Goal: Task Accomplishment & Management: Manage account settings

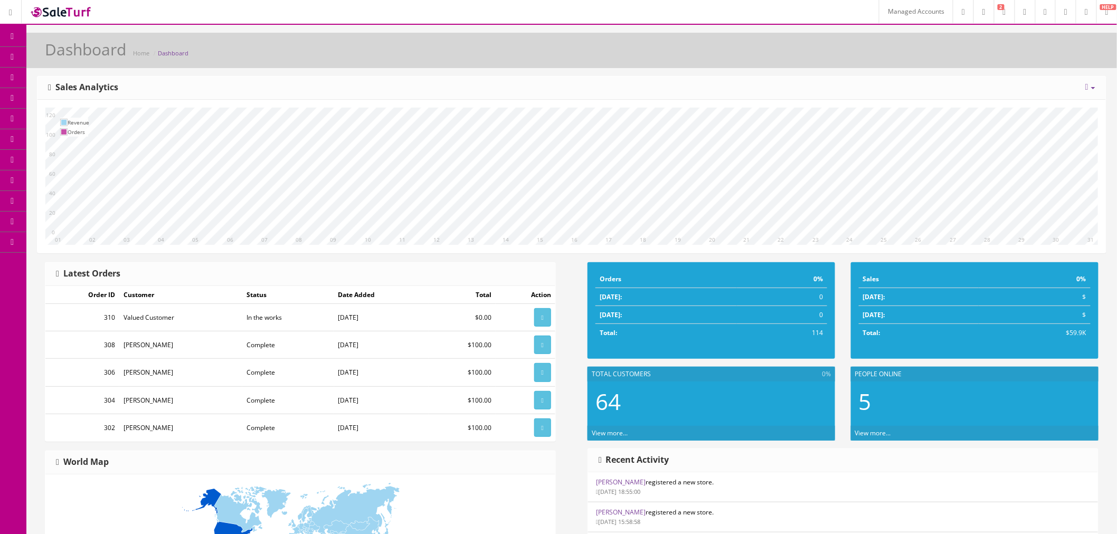
click at [883, 5] on link "Managed Accounts" at bounding box center [916, 11] width 74 height 23
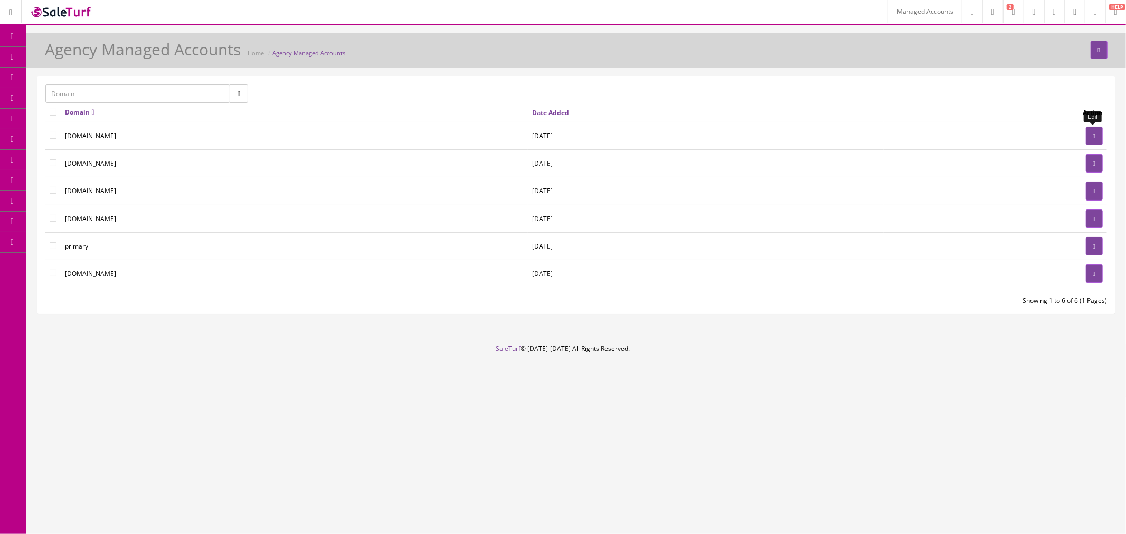
click at [1089, 135] on link at bounding box center [1094, 136] width 17 height 18
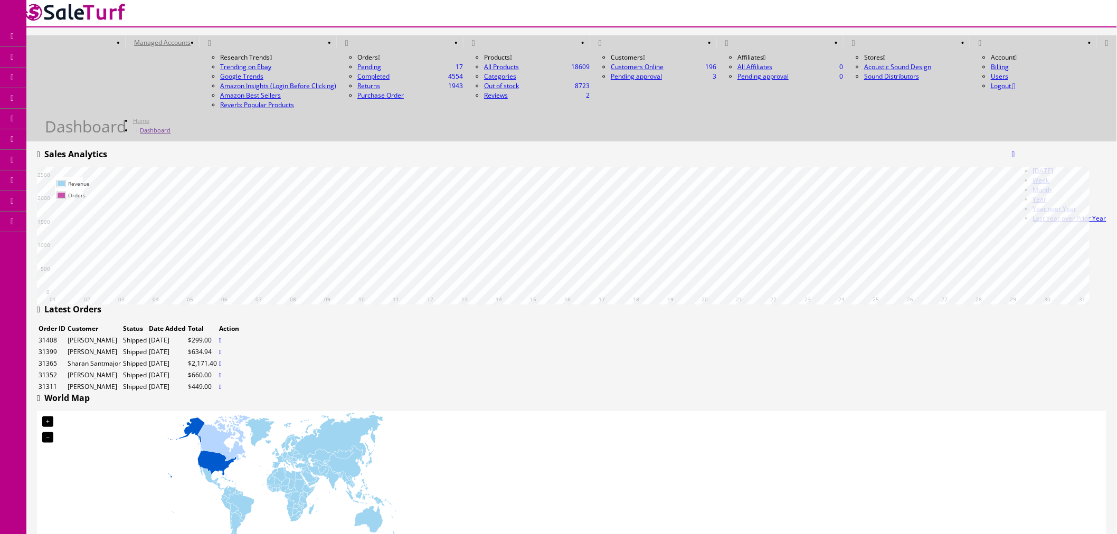
click at [90, 239] on link "Users" at bounding box center [81, 242] width 111 height 21
click at [99, 259] on link "Users" at bounding box center [81, 263] width 111 height 21
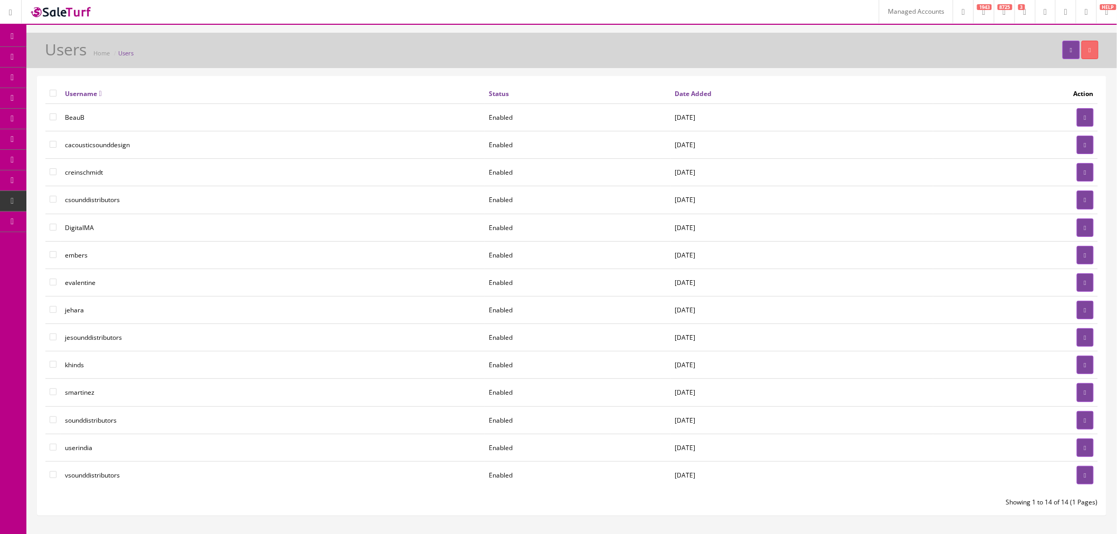
click at [115, 287] on link "User Permissions" at bounding box center [81, 283] width 111 height 21
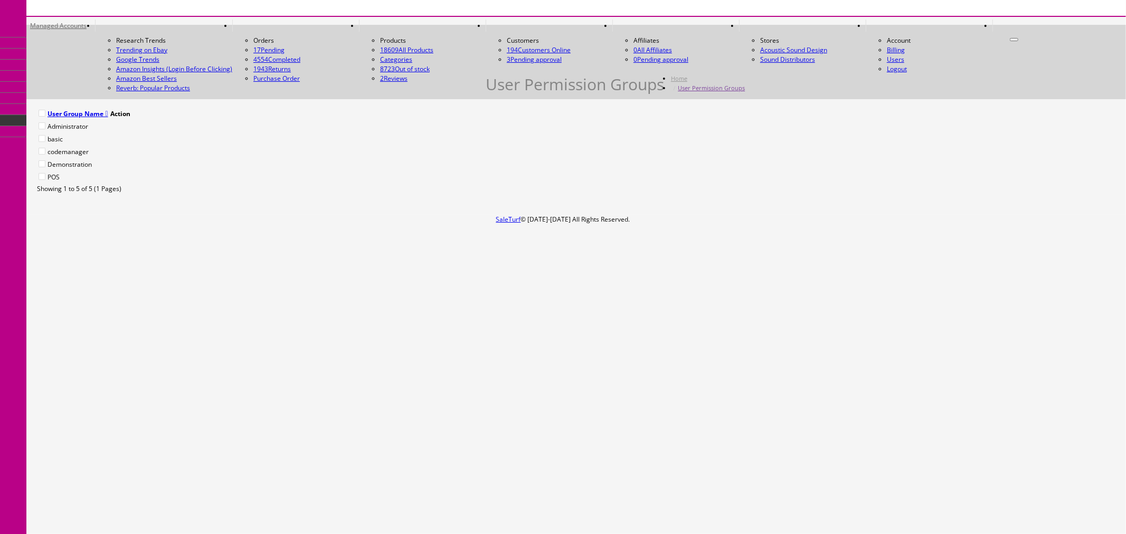
click at [96, 197] on link "Users" at bounding box center [81, 187] width 111 height 21
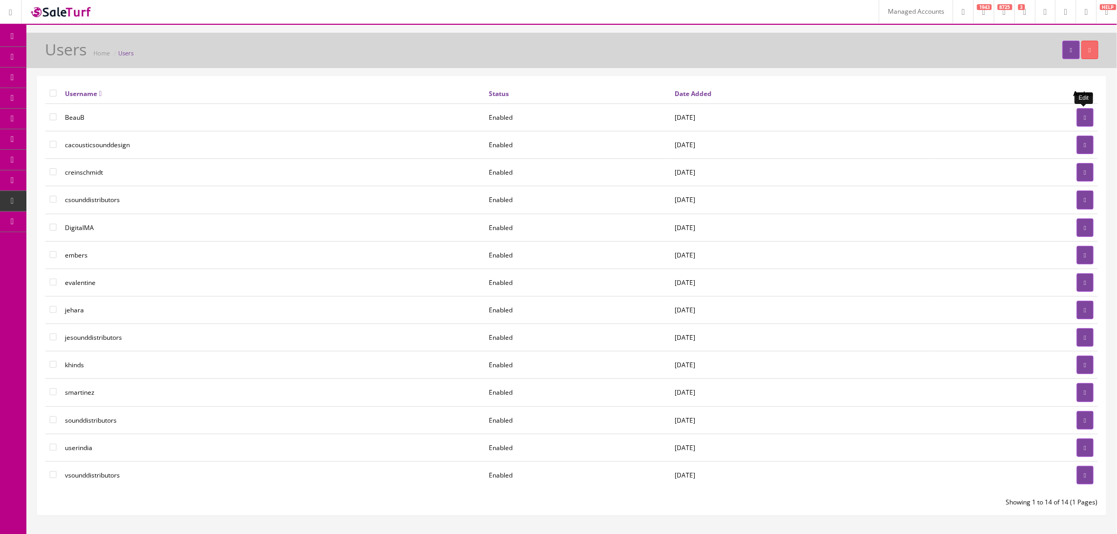
click at [1086, 113] on link at bounding box center [1085, 117] width 17 height 18
click at [1078, 255] on link at bounding box center [1085, 255] width 17 height 18
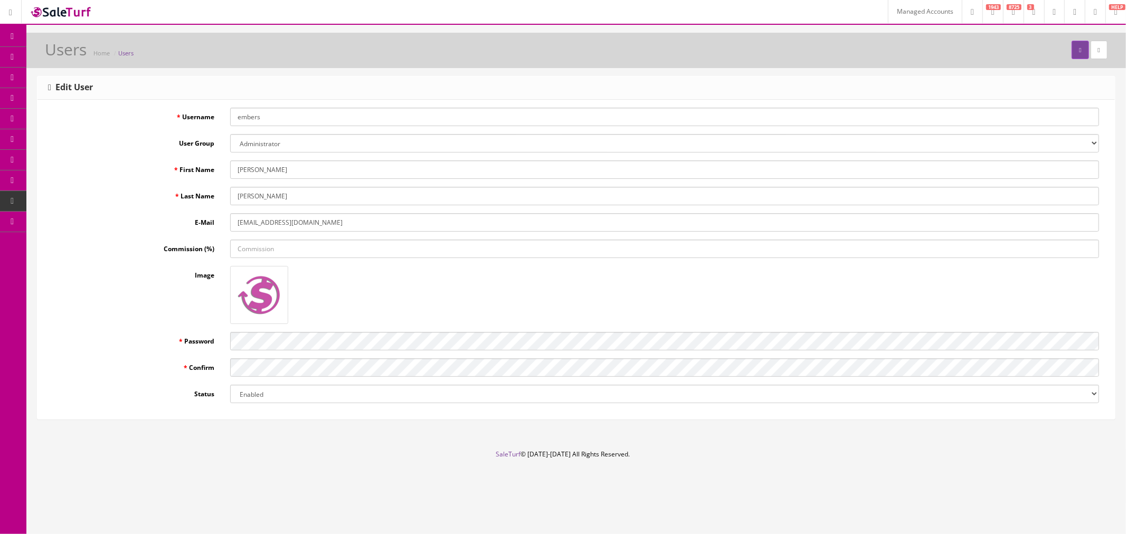
click at [106, 293] on link "User Permissions" at bounding box center [81, 283] width 111 height 21
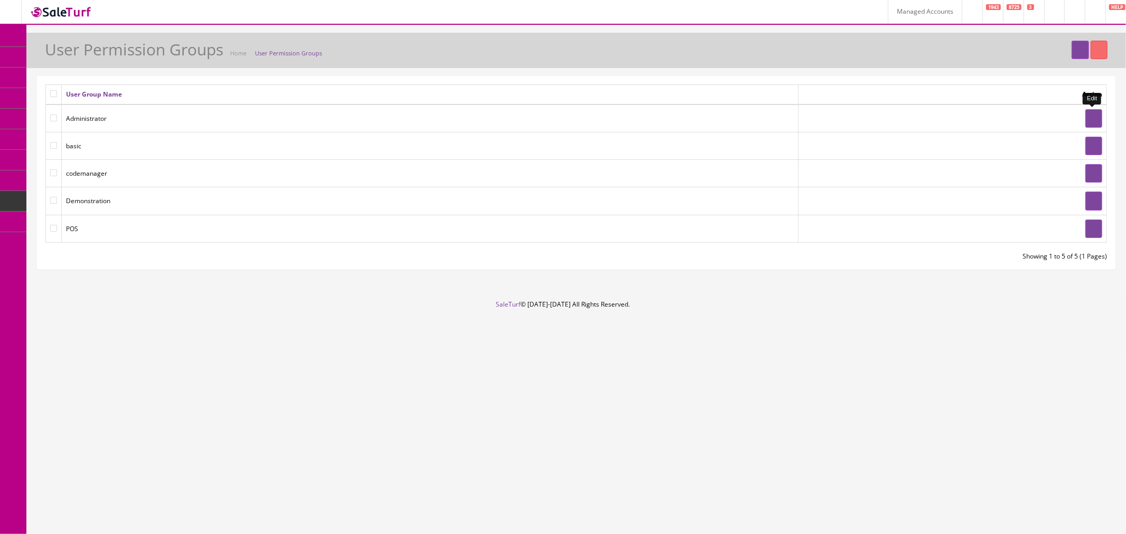
click at [1088, 118] on link at bounding box center [1093, 118] width 17 height 18
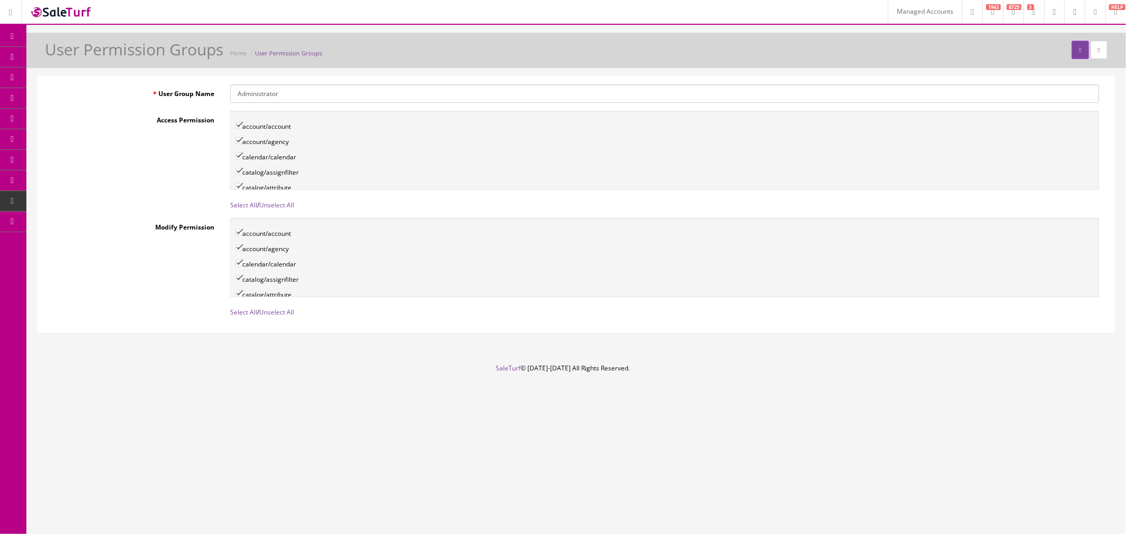
click at [14, 36] on icon at bounding box center [12, 36] width 11 height 8
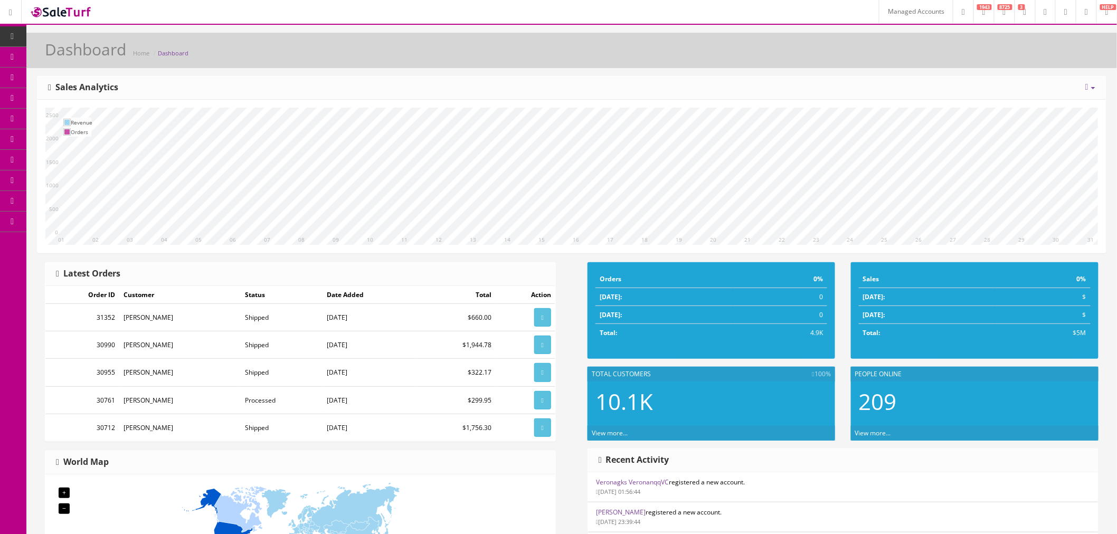
click at [892, 12] on link "Managed Accounts" at bounding box center [916, 11] width 74 height 23
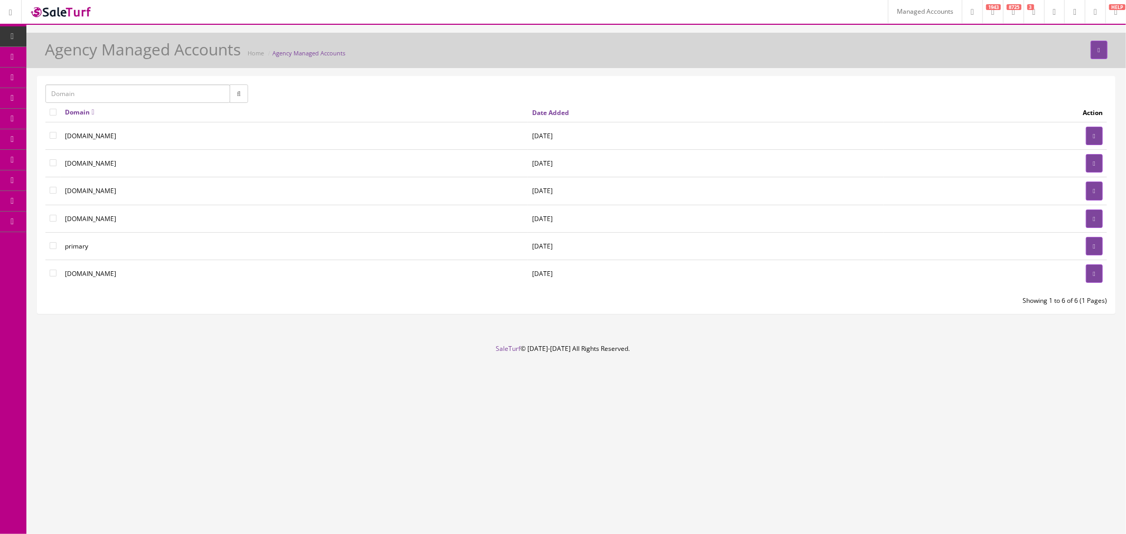
click at [1093, 17] on link at bounding box center [1095, 11] width 21 height 23
click at [1088, 130] on link at bounding box center [1094, 136] width 17 height 18
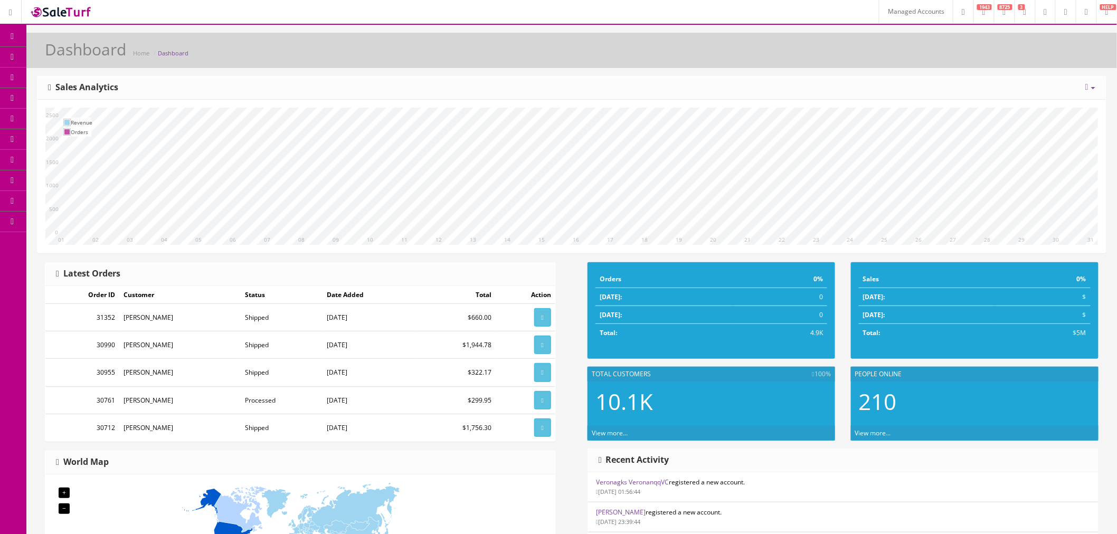
click at [60, 238] on link "Users" at bounding box center [81, 242] width 111 height 21
click at [109, 262] on link "Users" at bounding box center [81, 263] width 111 height 21
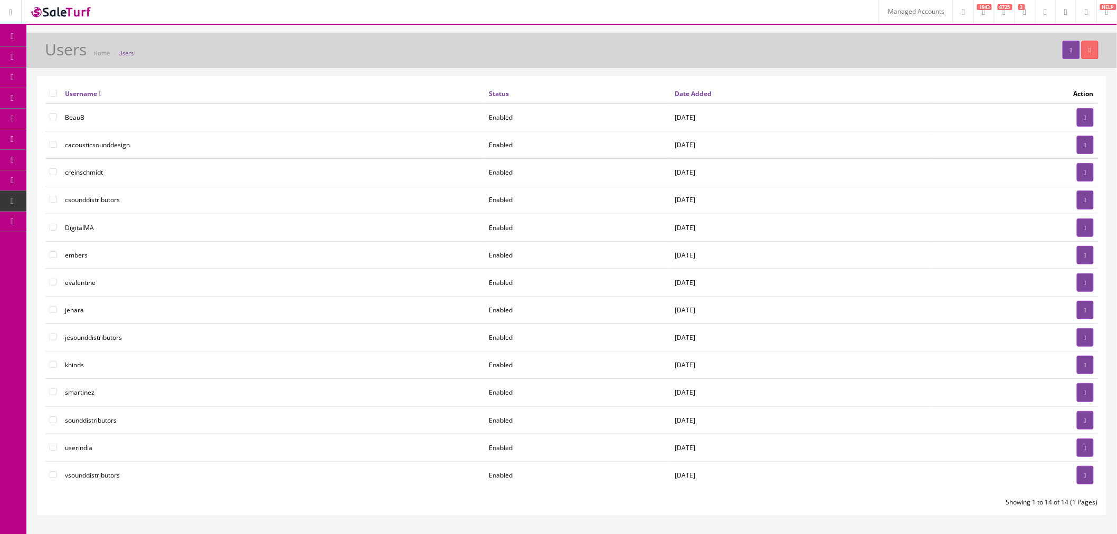
click at [1086, 13] on icon at bounding box center [1086, 12] width 3 height 6
click at [12, 12] on icon at bounding box center [10, 13] width 3 height 6
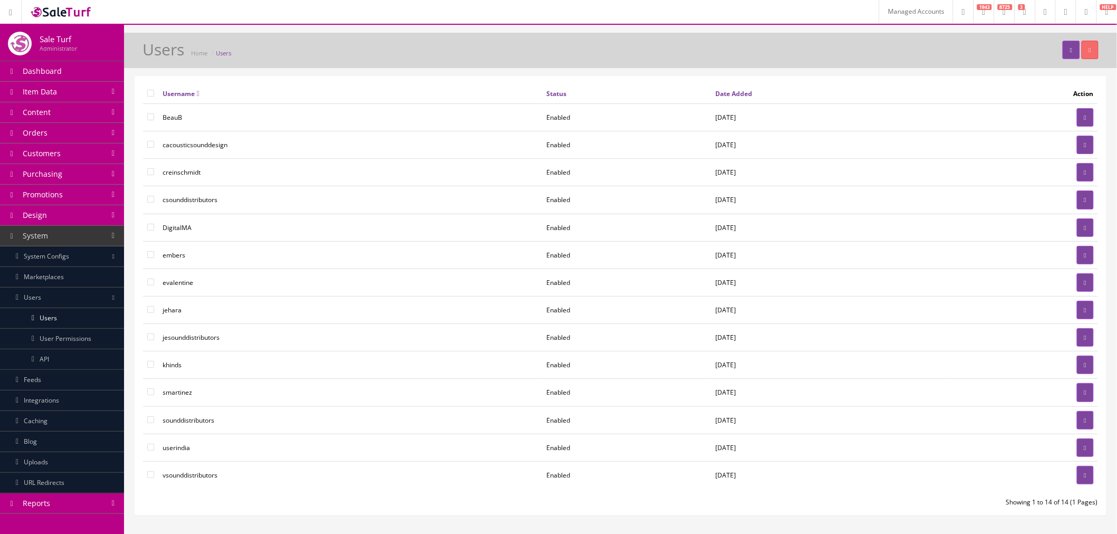
click at [62, 19] on link at bounding box center [61, 12] width 79 height 24
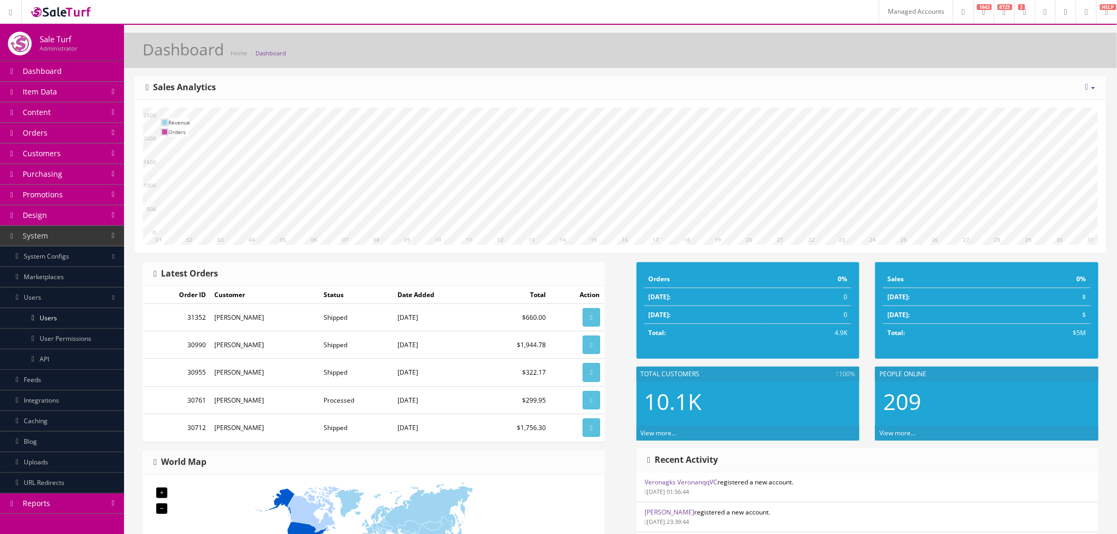
click at [896, 17] on link "Managed Accounts" at bounding box center [916, 11] width 74 height 23
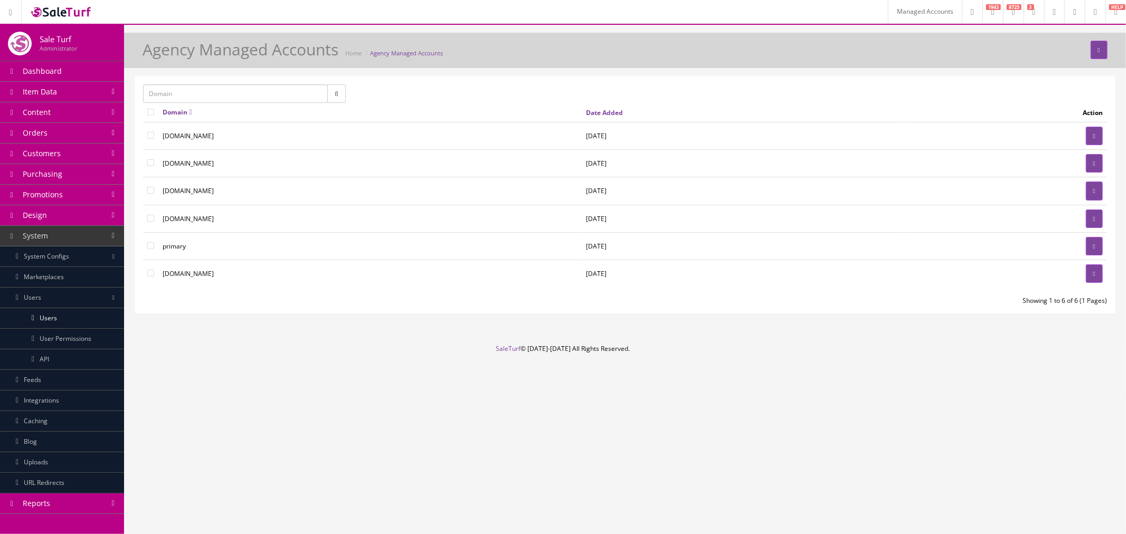
click at [1092, 22] on link at bounding box center [1095, 11] width 21 height 23
click at [1031, 70] on icon at bounding box center [1032, 70] width 3 height 6
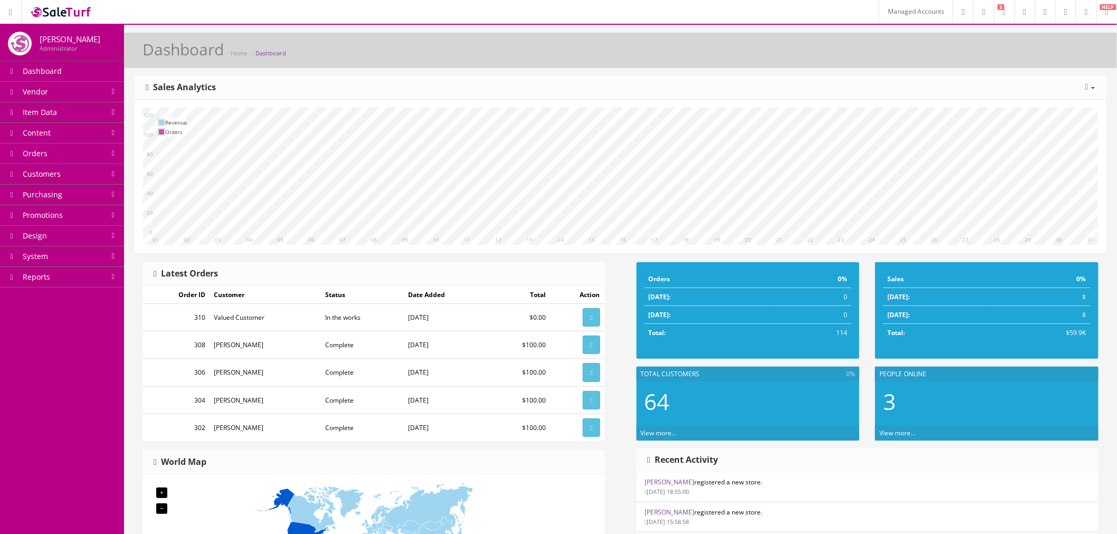
click at [879, 19] on link "Managed Accounts" at bounding box center [916, 11] width 74 height 23
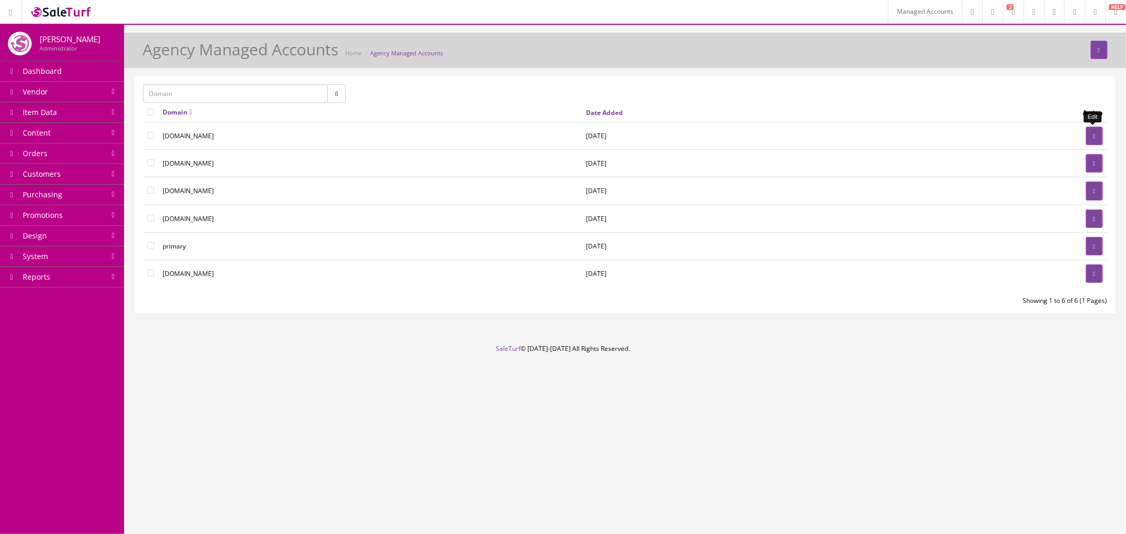
click at [1095, 137] on icon at bounding box center [1094, 136] width 2 height 6
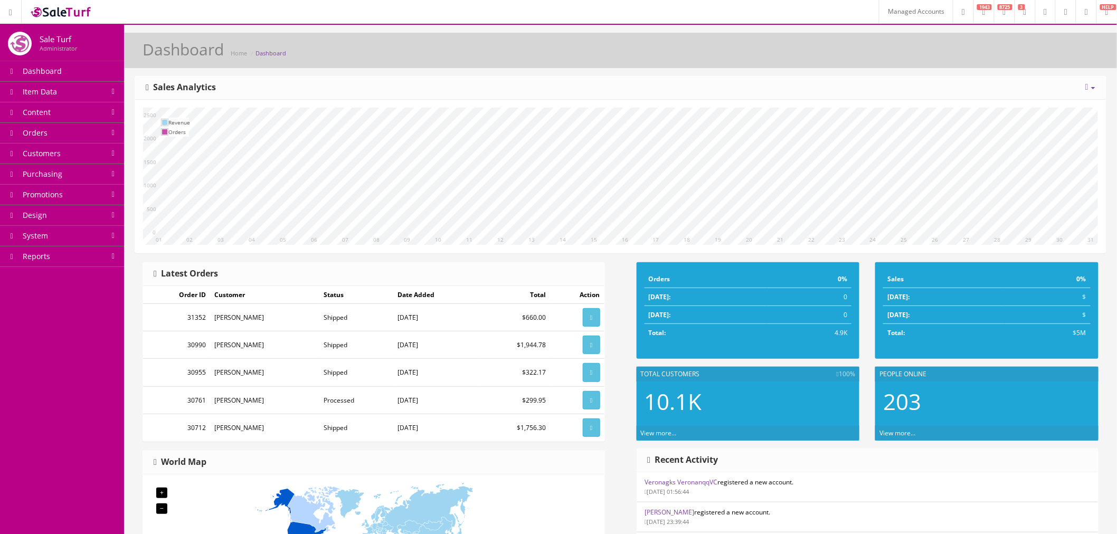
click at [55, 91] on span "Item Data" at bounding box center [40, 92] width 34 height 10
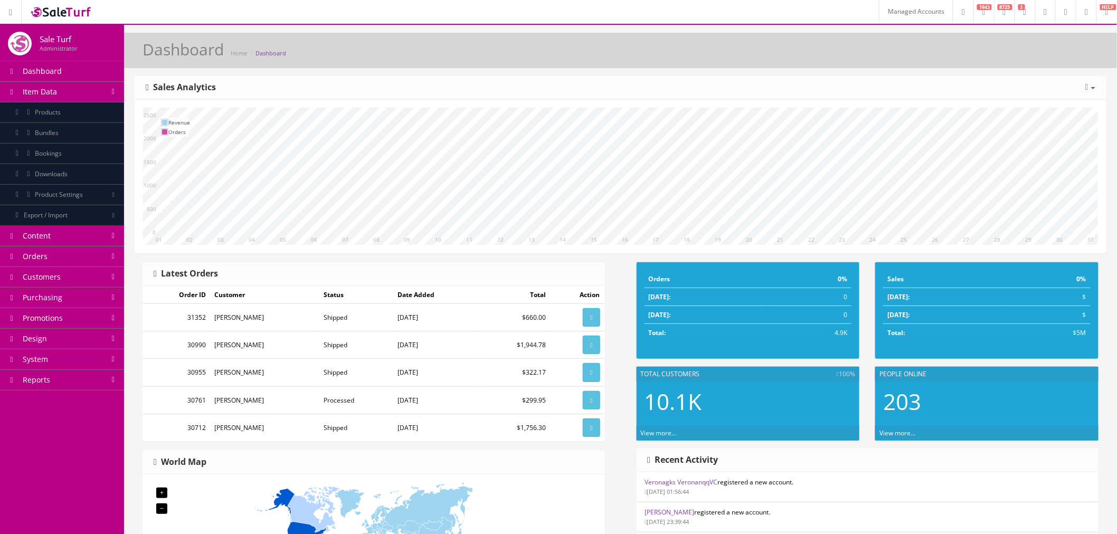
click at [1064, 13] on icon at bounding box center [1065, 12] width 3 height 6
click at [790, 43] on div "Dashboard Home Dashboard" at bounding box center [620, 53] width 977 height 25
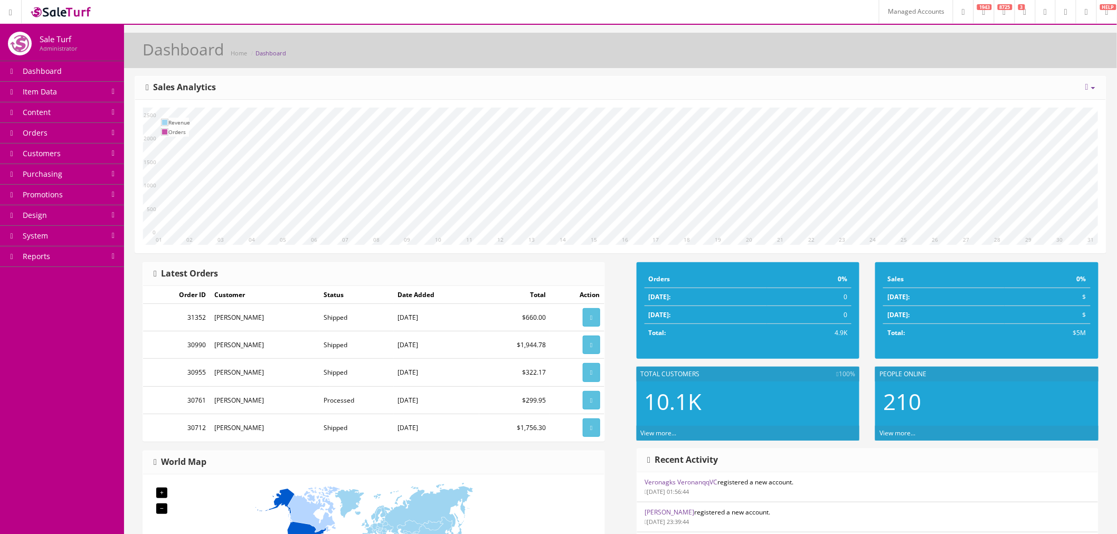
click at [1064, 15] on icon at bounding box center [1065, 12] width 3 height 6
click at [861, 54] on div "Dashboard Home Dashboard" at bounding box center [620, 53] width 977 height 25
click at [879, 17] on link "Managed Accounts" at bounding box center [916, 11] width 74 height 23
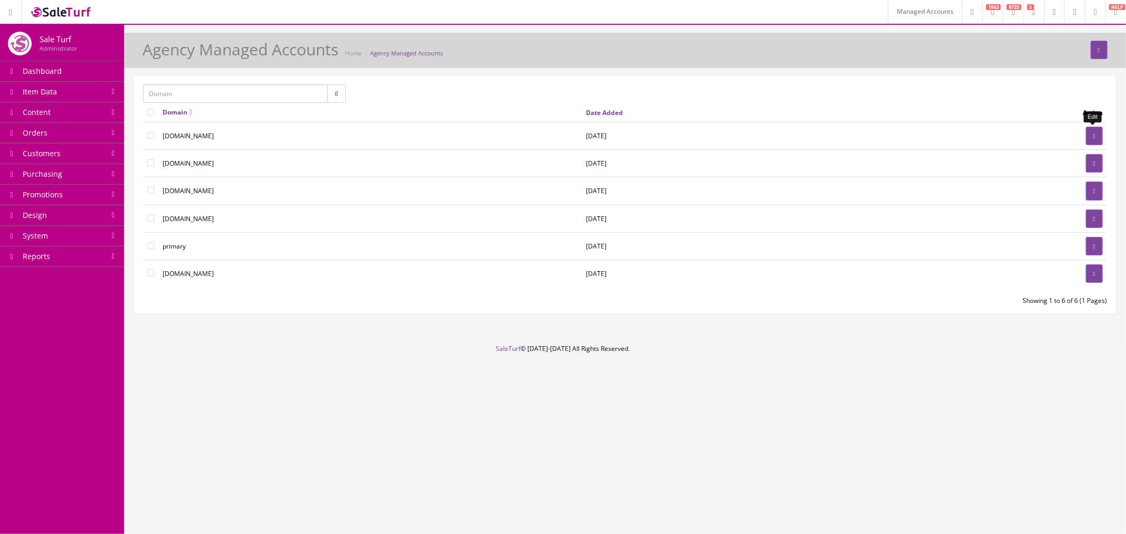
click at [1093, 141] on link at bounding box center [1094, 136] width 17 height 18
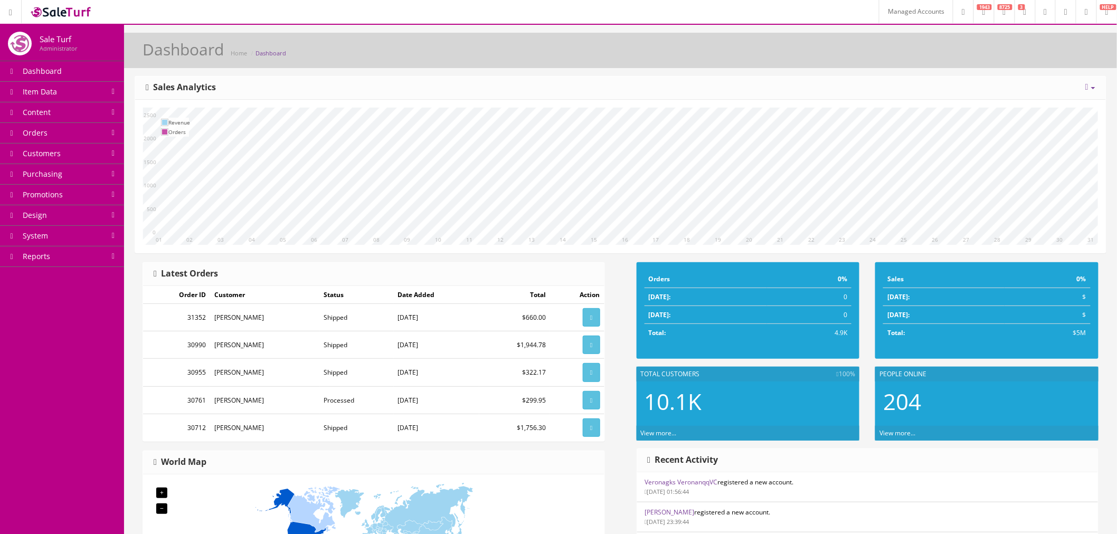
click at [879, 10] on link "Managed Accounts" at bounding box center [916, 11] width 74 height 23
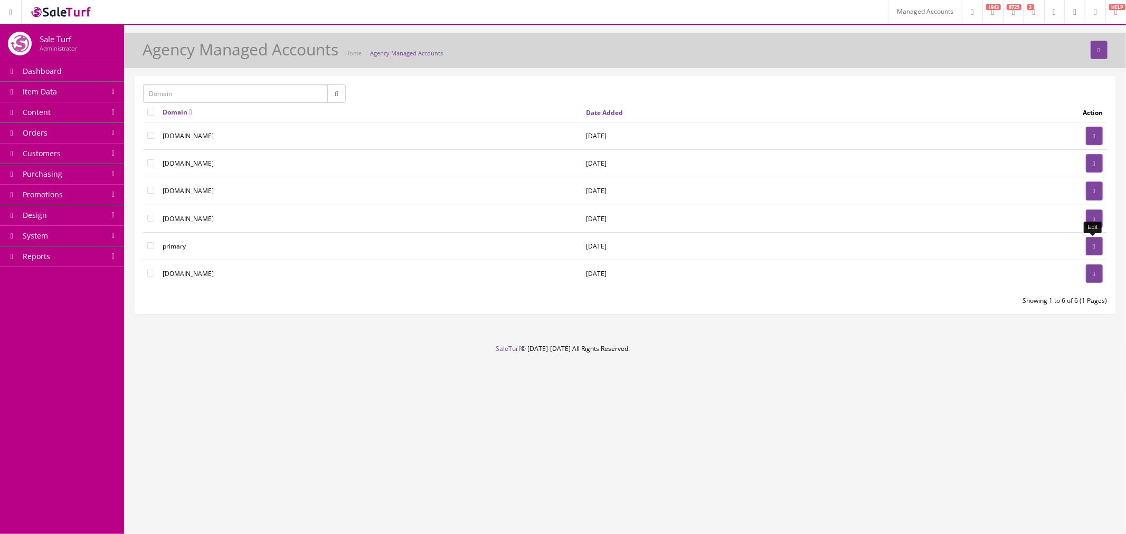
click at [1088, 249] on link at bounding box center [1094, 246] width 17 height 18
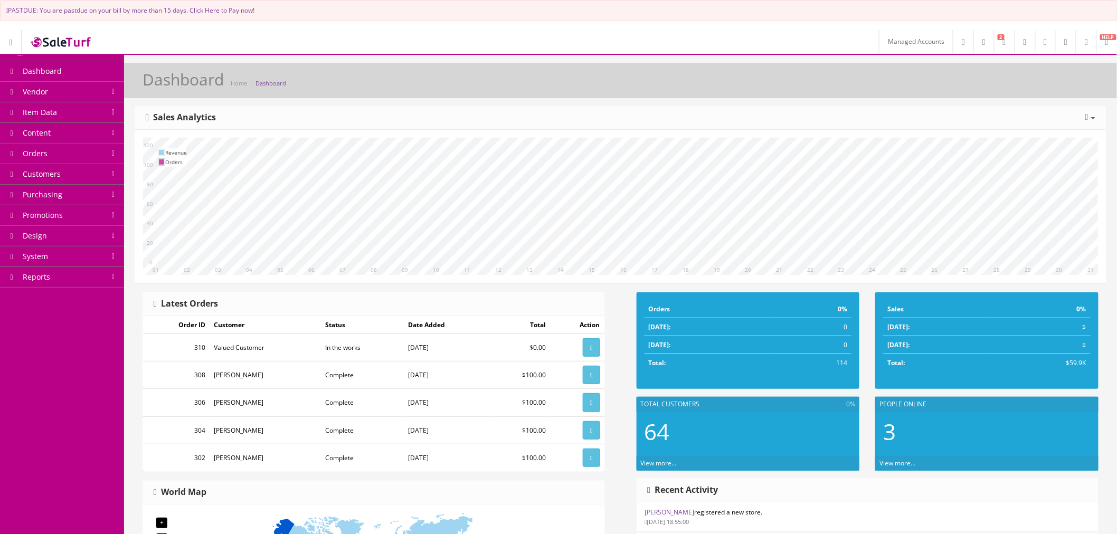
click at [211, 11] on link "PASTDUE: You are pastdue on your bill by more than 15 days. Click Here to Pay n…" at bounding box center [130, 10] width 249 height 9
click at [890, 40] on link "Managed Accounts" at bounding box center [916, 41] width 74 height 23
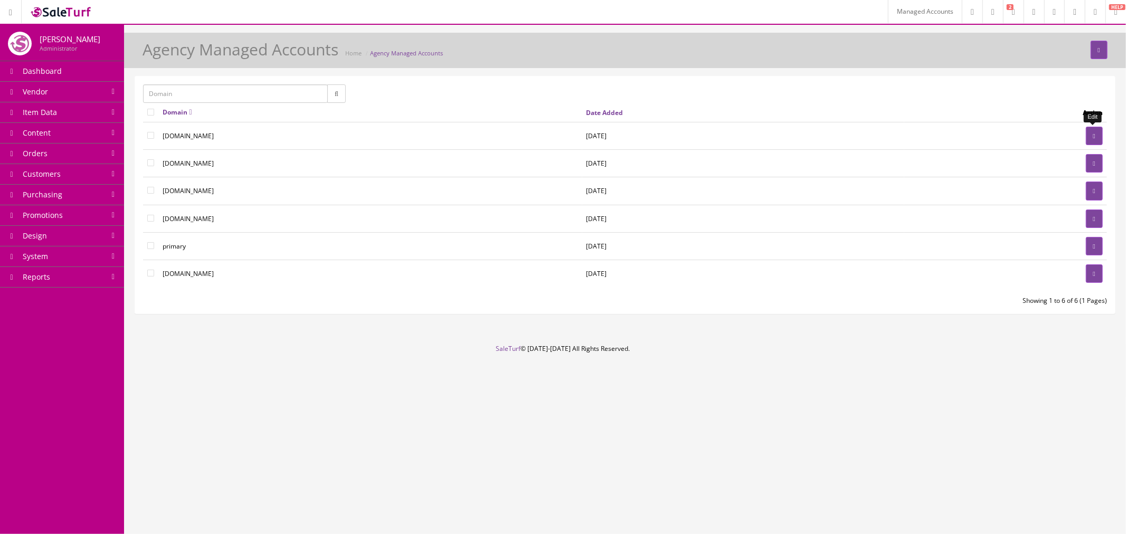
click at [1093, 134] on icon at bounding box center [1094, 136] width 2 height 6
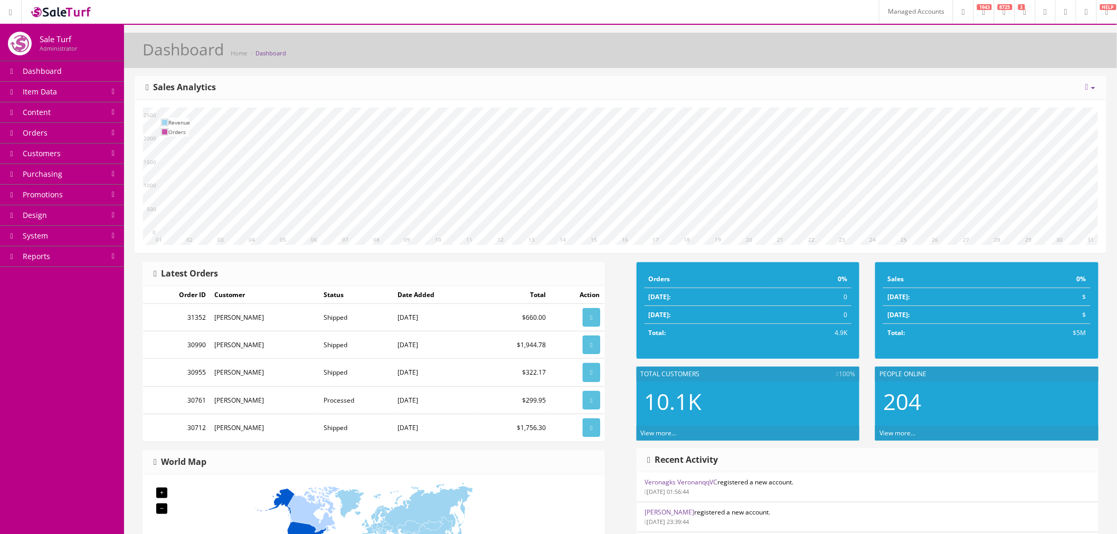
click at [879, 12] on link "Managed Accounts" at bounding box center [916, 11] width 74 height 23
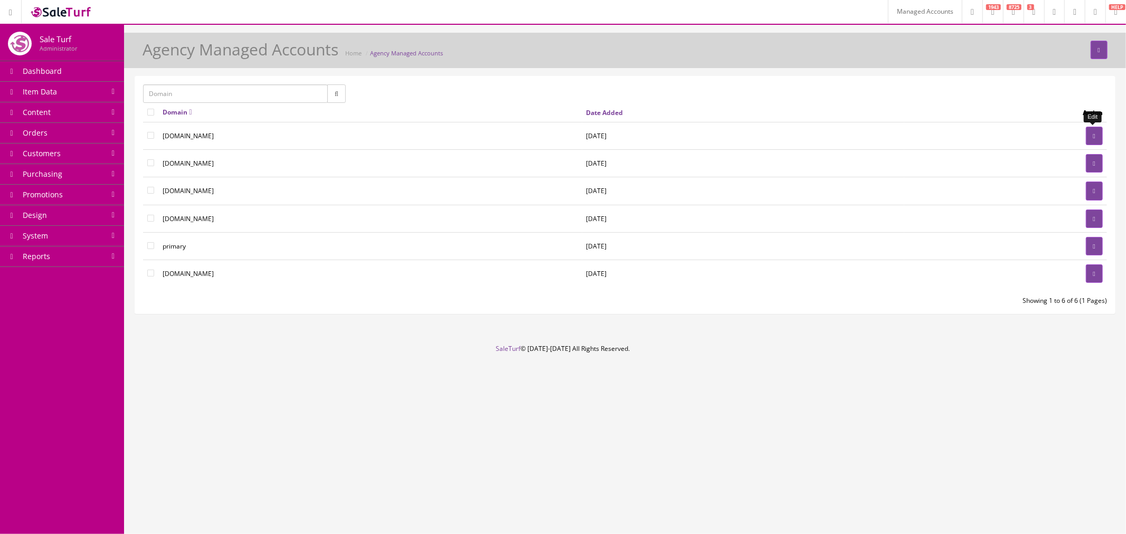
click at [1094, 136] on icon at bounding box center [1094, 136] width 2 height 6
